Goal: Task Accomplishment & Management: Use online tool/utility

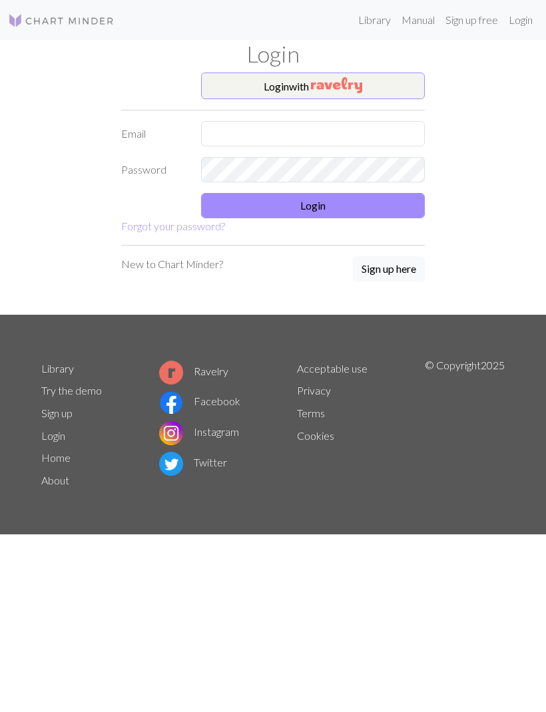
scroll to position [1, 0]
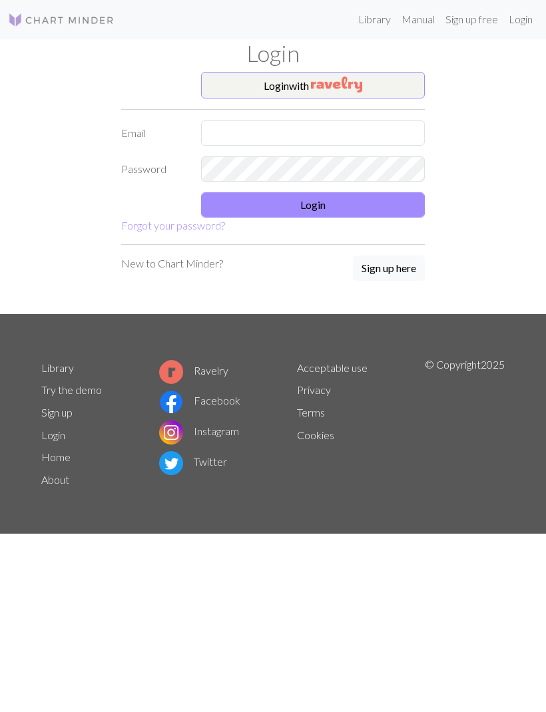
click at [379, 84] on button "Login with" at bounding box center [313, 86] width 224 height 27
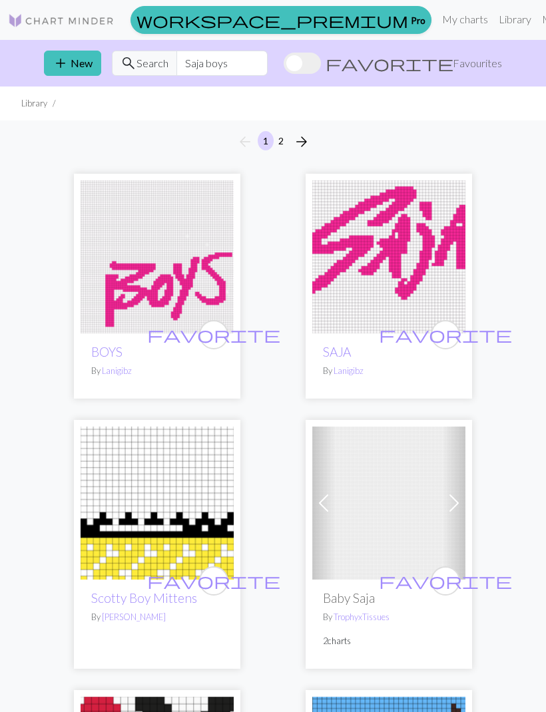
click at [66, 69] on span "add" at bounding box center [61, 63] width 16 height 19
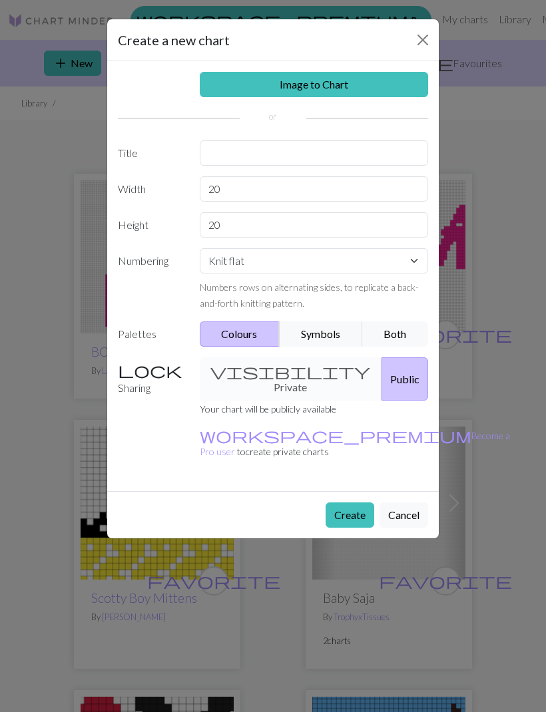
click at [365, 79] on link "Image to Chart" at bounding box center [314, 84] width 229 height 25
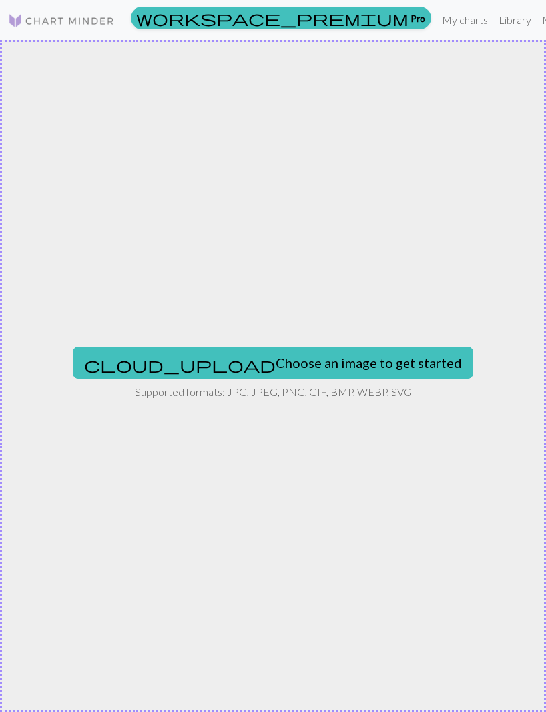
click at [319, 359] on button "cloud_upload Choose an image to get started" at bounding box center [273, 363] width 400 height 32
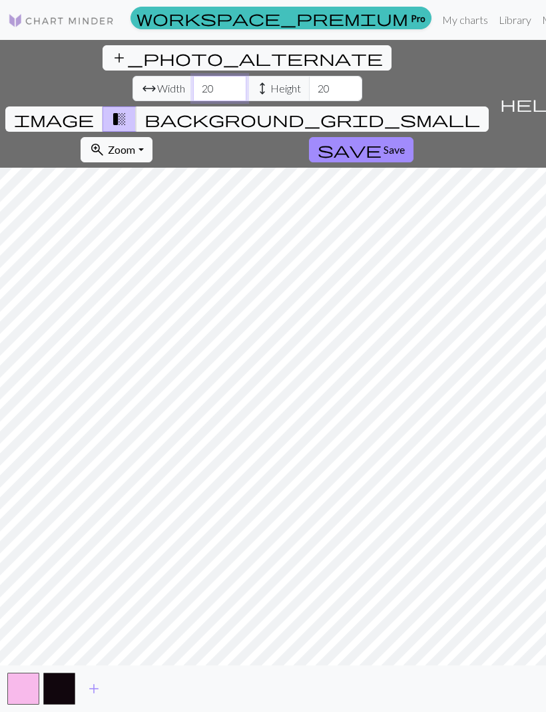
click at [193, 76] on input "20" at bounding box center [219, 88] width 53 height 25
type input "2"
type input "12"
click at [309, 76] on input "20" at bounding box center [335, 88] width 53 height 25
type input "2"
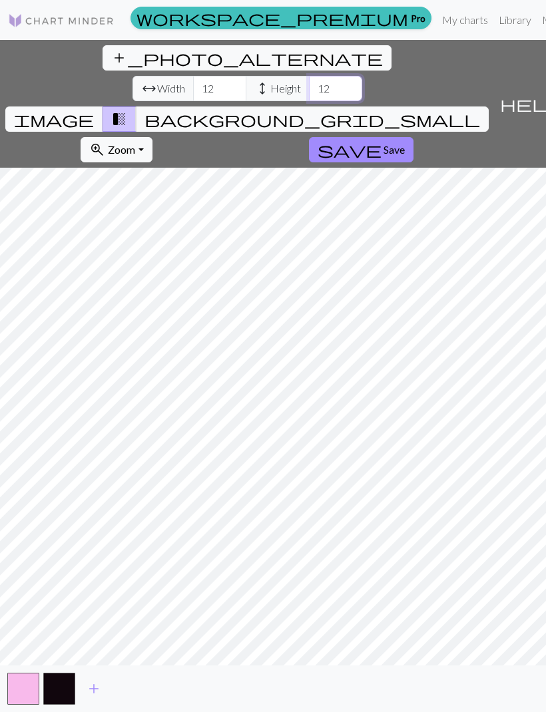
type input "12"
click at [309, 137] on button "save Save" at bounding box center [361, 149] width 104 height 25
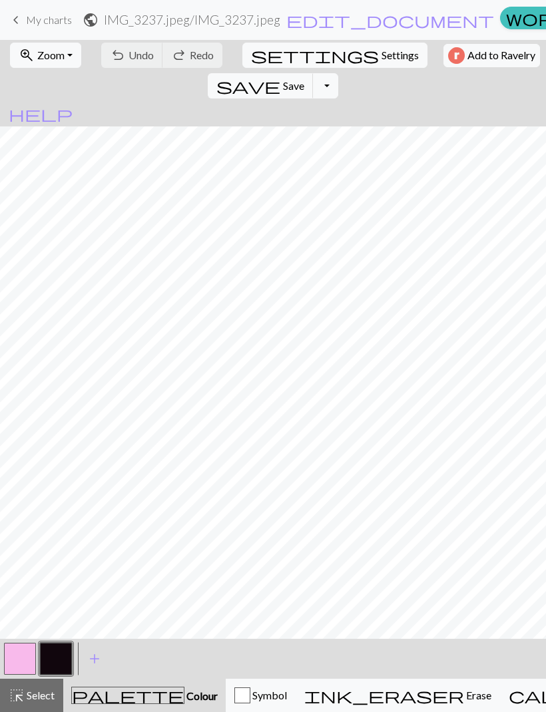
click at [381, 61] on span "Settings" at bounding box center [399, 55] width 37 height 16
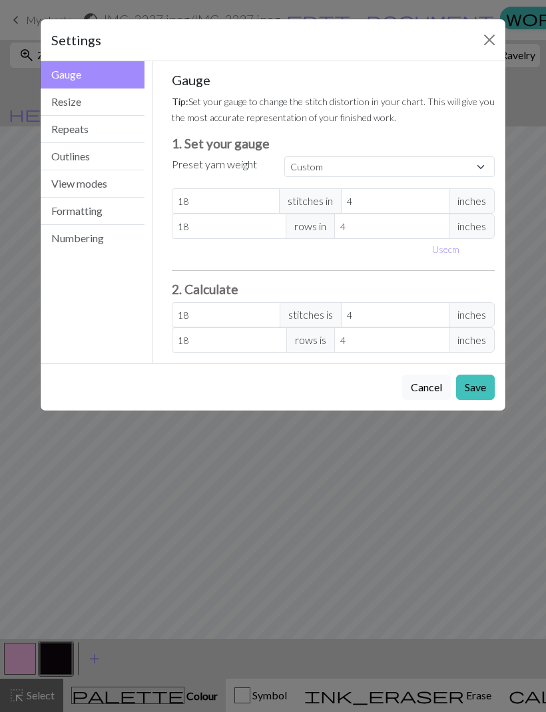
click at [397, 476] on div "Settings Gauge Gauge Resize Repeats Outlines View modes Formatting Numbering Ga…" at bounding box center [273, 356] width 546 height 712
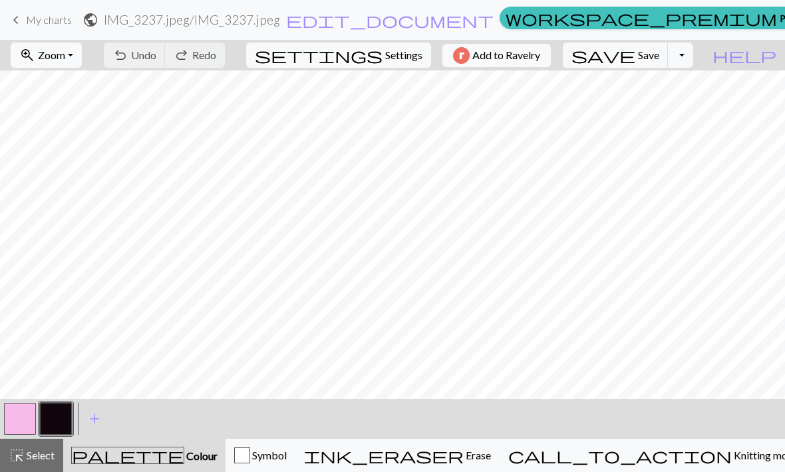
click at [404, 56] on span "Settings" at bounding box center [403, 55] width 37 height 16
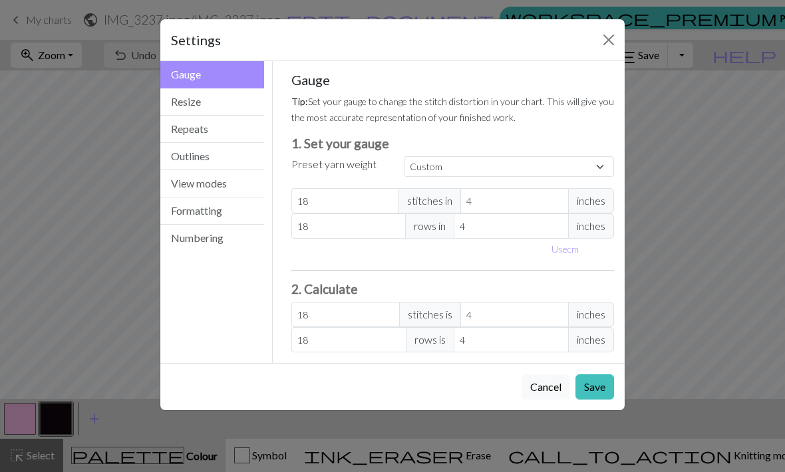
click at [235, 107] on button "Resize" at bounding box center [212, 101] width 104 height 27
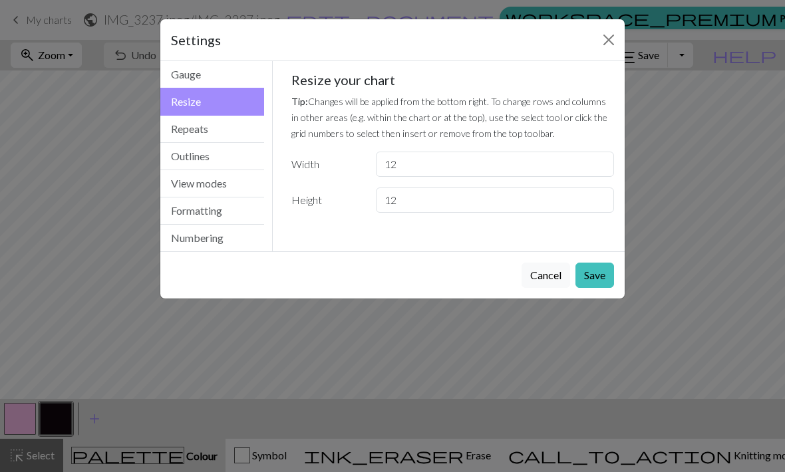
click at [221, 145] on button "Outlines" at bounding box center [212, 156] width 104 height 27
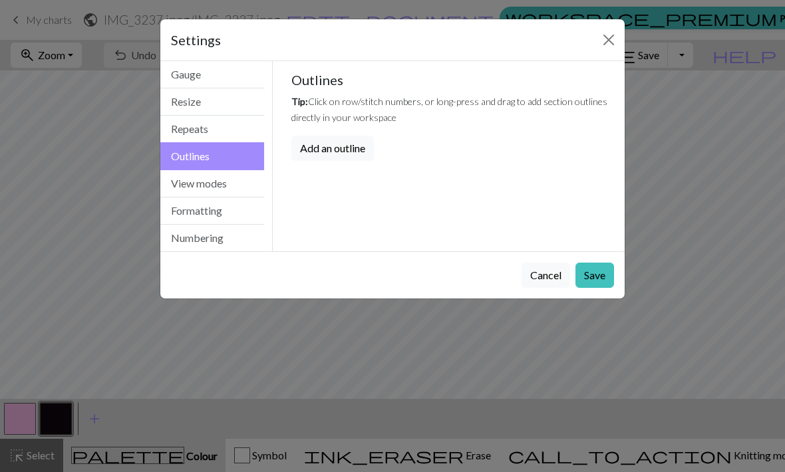
click at [231, 128] on button "Repeats" at bounding box center [212, 129] width 104 height 27
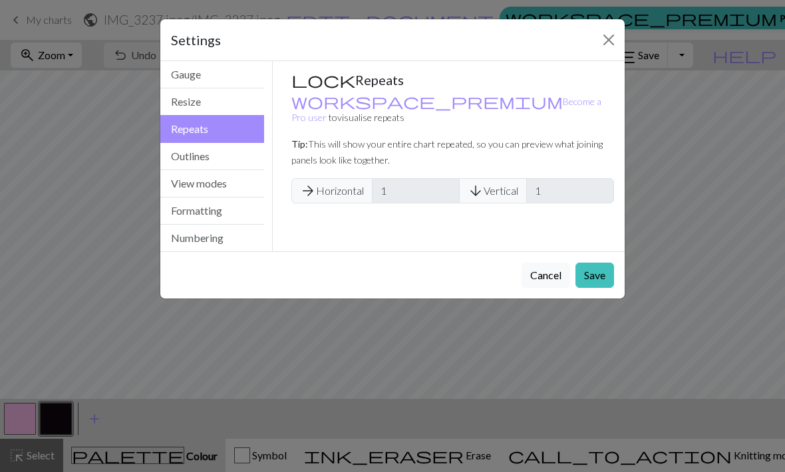
click at [208, 168] on button "Outlines" at bounding box center [212, 156] width 104 height 27
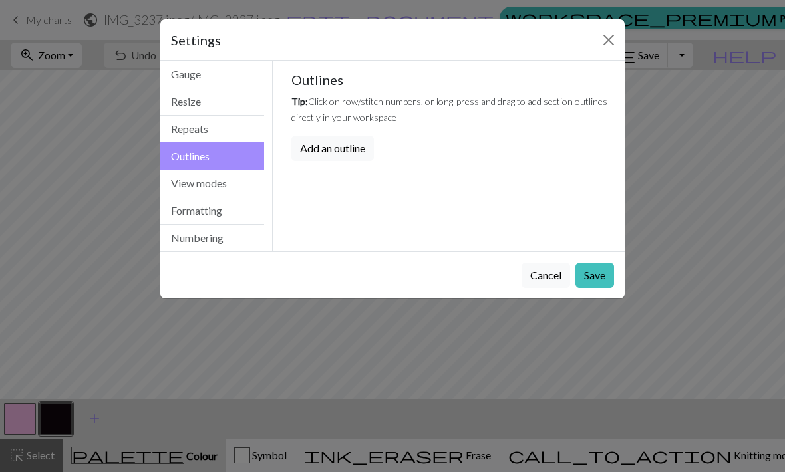
click at [204, 189] on button "View modes" at bounding box center [212, 183] width 104 height 27
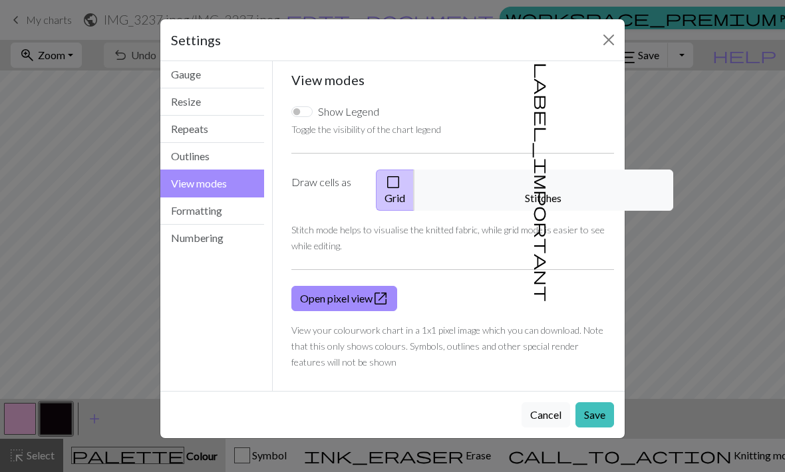
click at [236, 212] on button "Formatting" at bounding box center [212, 211] width 104 height 27
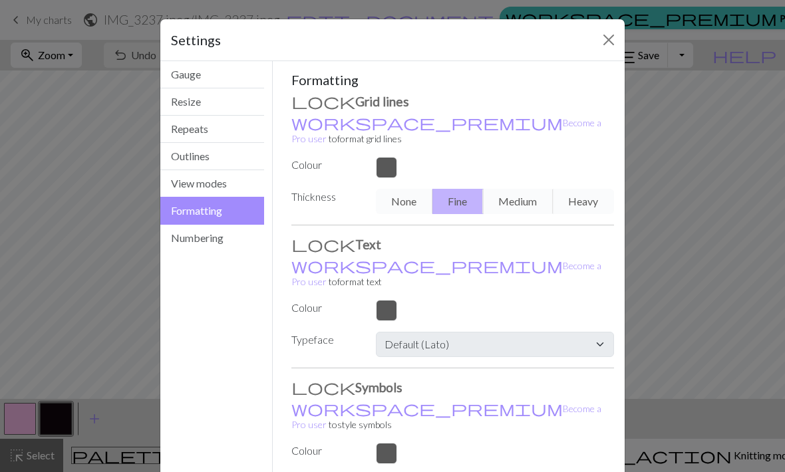
click at [196, 258] on div "Gauge Resize Repeats Outlines View modes Formatting Numbering" at bounding box center [212, 291] width 120 height 460
click at [229, 249] on button "Numbering" at bounding box center [212, 238] width 104 height 27
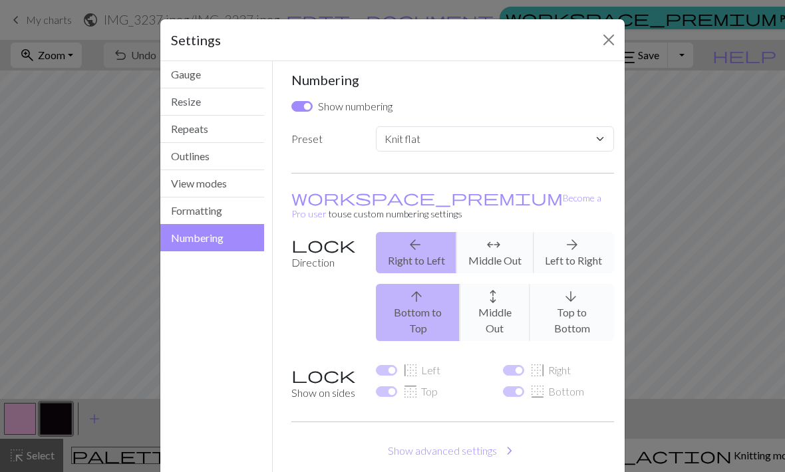
click at [247, 210] on button "Formatting" at bounding box center [212, 211] width 104 height 27
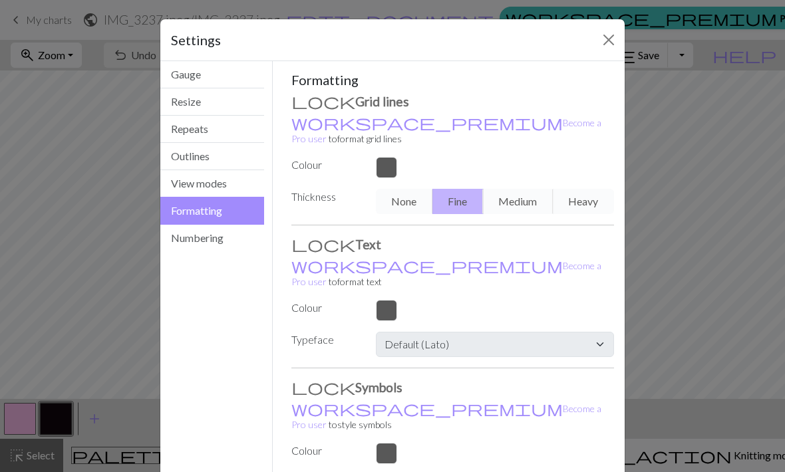
click at [223, 181] on button "View modes" at bounding box center [212, 183] width 104 height 27
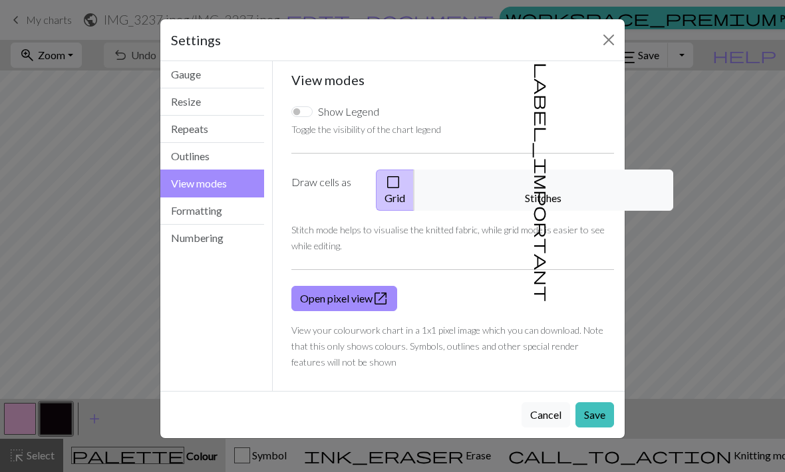
click at [237, 131] on button "Repeats" at bounding box center [212, 129] width 104 height 27
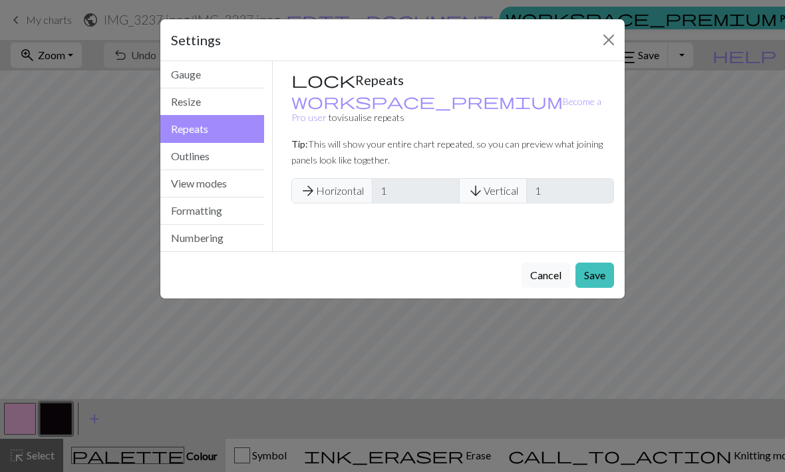
click at [232, 125] on button "Repeats" at bounding box center [212, 129] width 104 height 28
click at [233, 109] on button "Resize" at bounding box center [212, 101] width 104 height 27
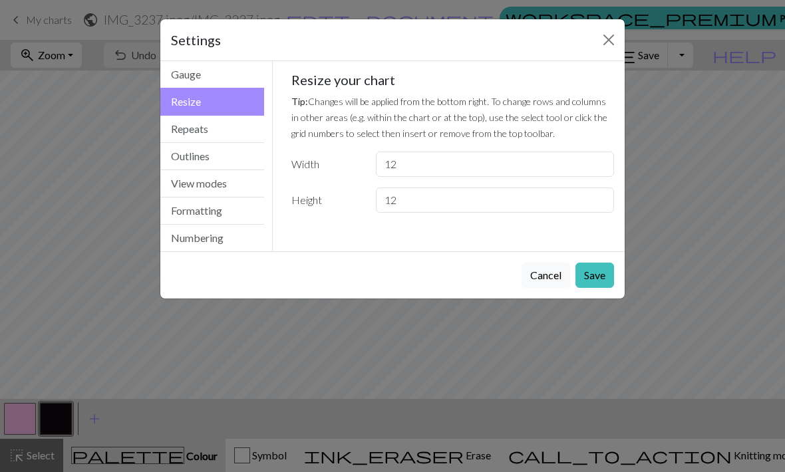
click at [237, 89] on button "Resize" at bounding box center [212, 102] width 104 height 28
click at [226, 88] on button "Resize" at bounding box center [212, 102] width 104 height 28
click at [220, 77] on button "Gauge" at bounding box center [212, 74] width 104 height 27
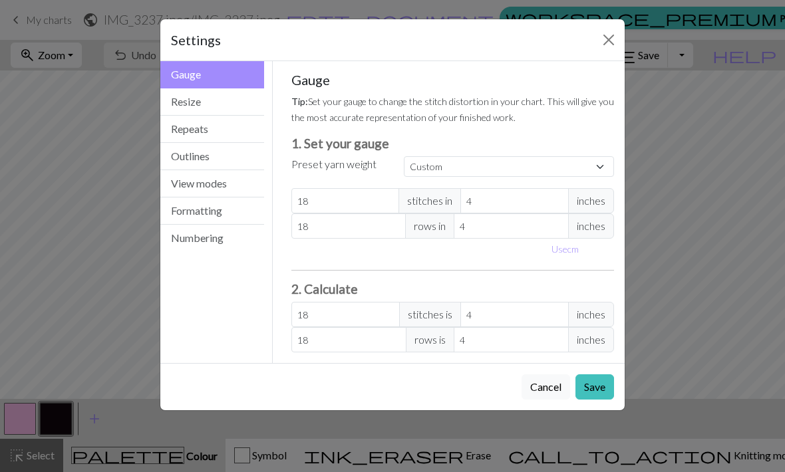
click at [216, 134] on button "Repeats" at bounding box center [212, 129] width 104 height 27
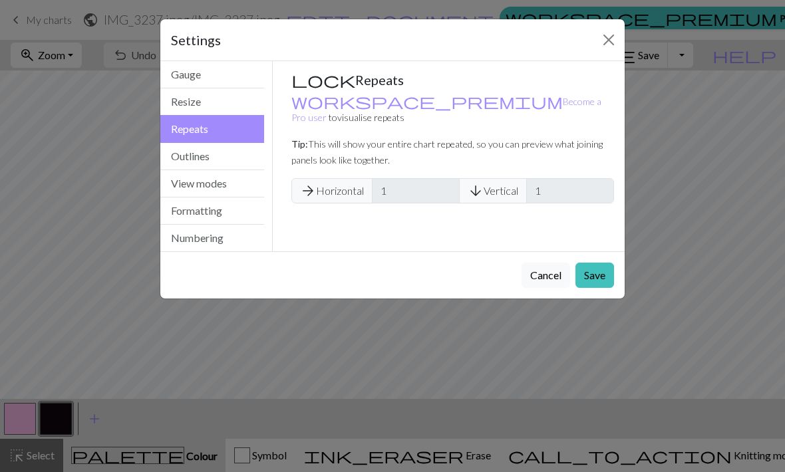
click at [207, 163] on button "Outlines" at bounding box center [212, 156] width 104 height 27
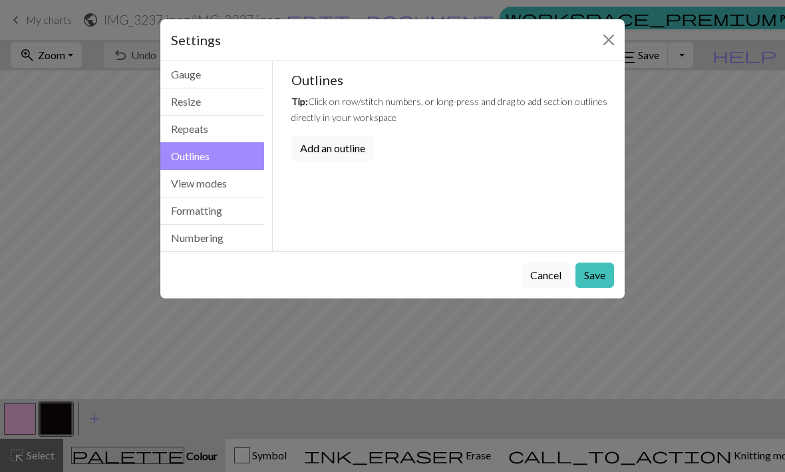
click at [192, 194] on button "View modes" at bounding box center [212, 183] width 104 height 27
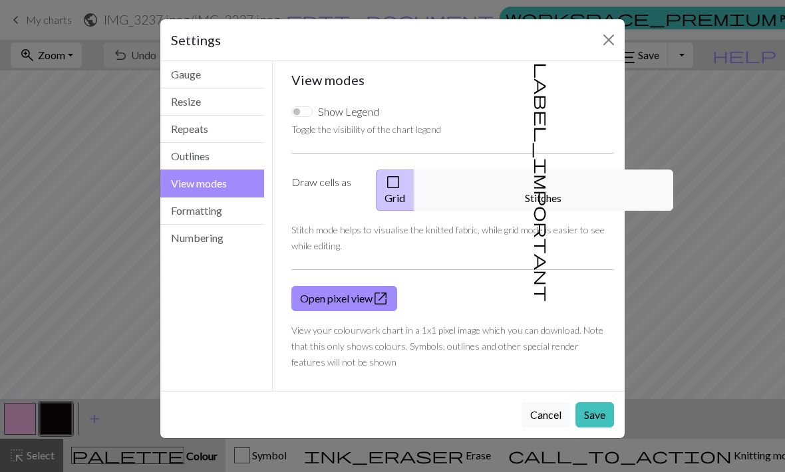
click at [218, 164] on button "Outlines" at bounding box center [212, 156] width 104 height 27
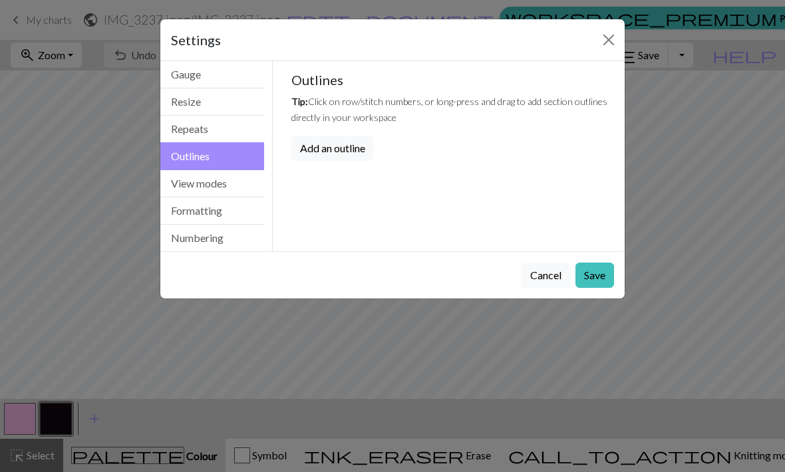
click at [488, 256] on div "Cancel Save" at bounding box center [392, 274] width 464 height 47
click at [543, 283] on button "Cancel" at bounding box center [546, 275] width 49 height 25
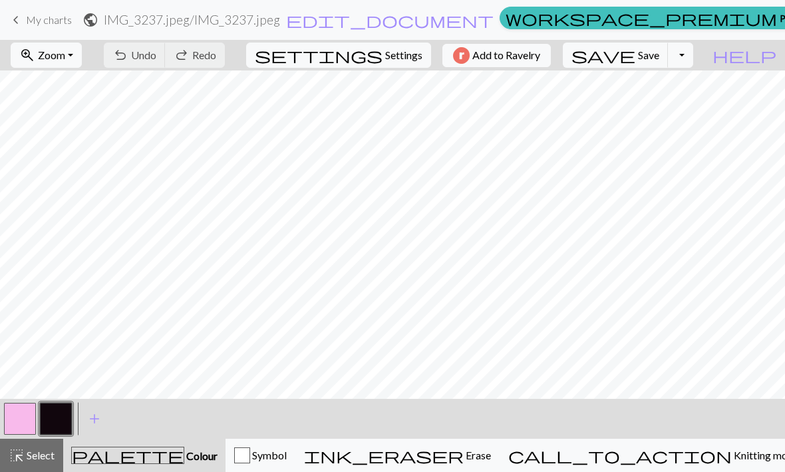
click at [156, 463] on div "palette Colour Colour" at bounding box center [144, 455] width 146 height 17
click at [184, 458] on span "Colour" at bounding box center [200, 456] width 33 height 13
click at [19, 420] on button "button" at bounding box center [20, 419] width 32 height 32
click at [385, 49] on span "Settings" at bounding box center [403, 55] width 37 height 16
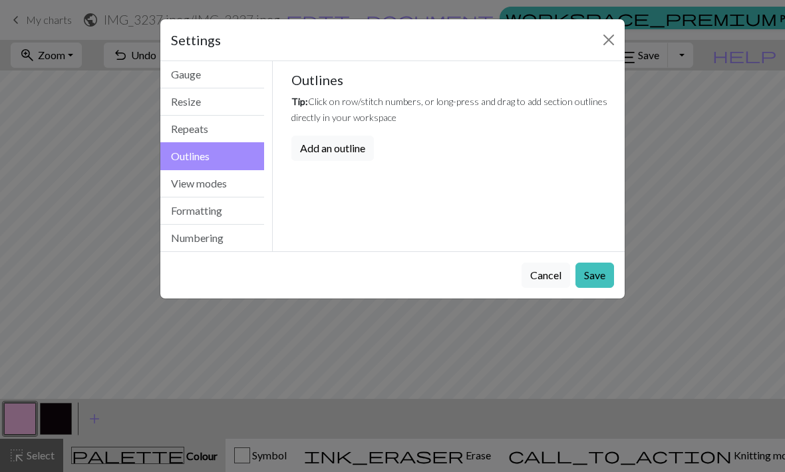
click at [345, 150] on button "Add an outline" at bounding box center [332, 148] width 82 height 25
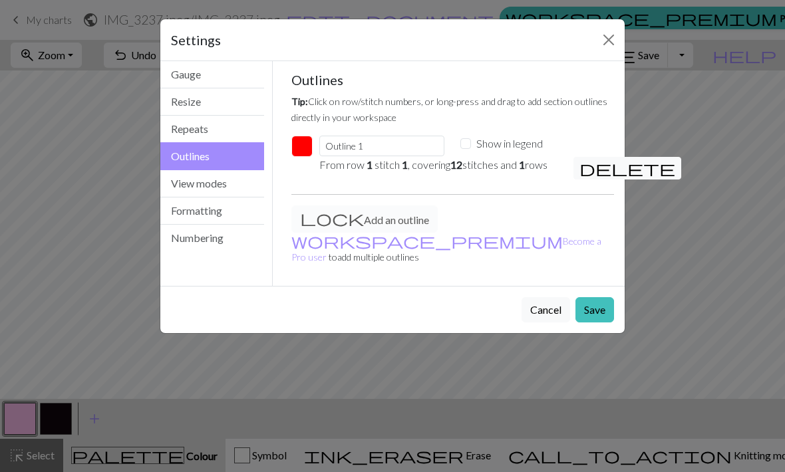
click at [545, 39] on button "Close" at bounding box center [608, 39] width 21 height 21
